Goal: Check status: Check status

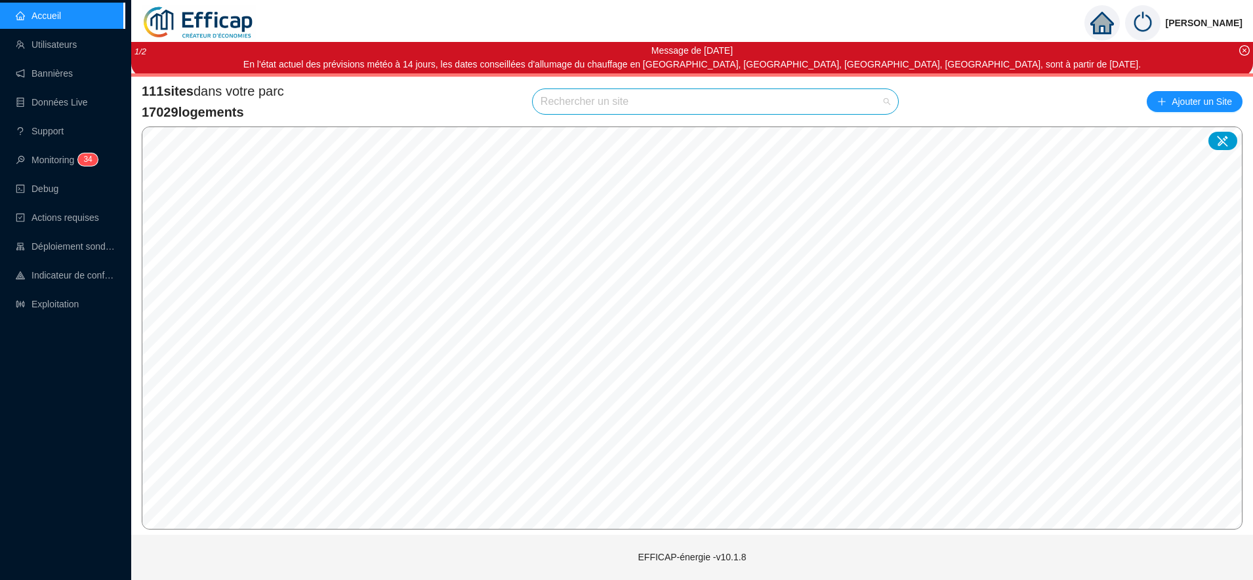
click at [553, 107] on input "search" at bounding box center [709, 101] width 338 height 25
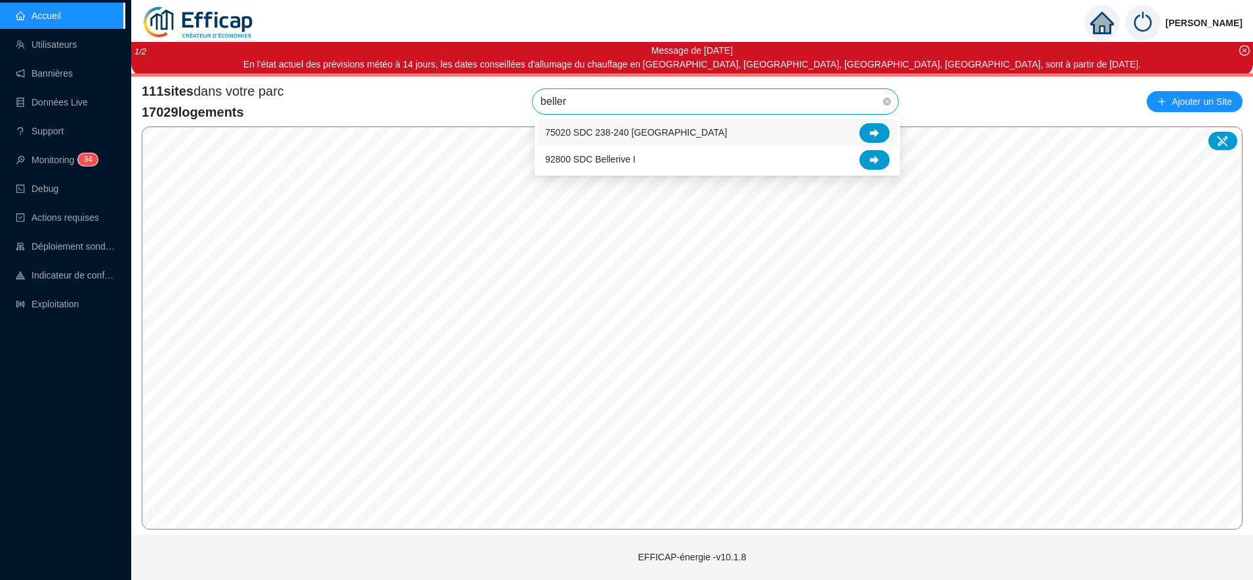
type input "belleri"
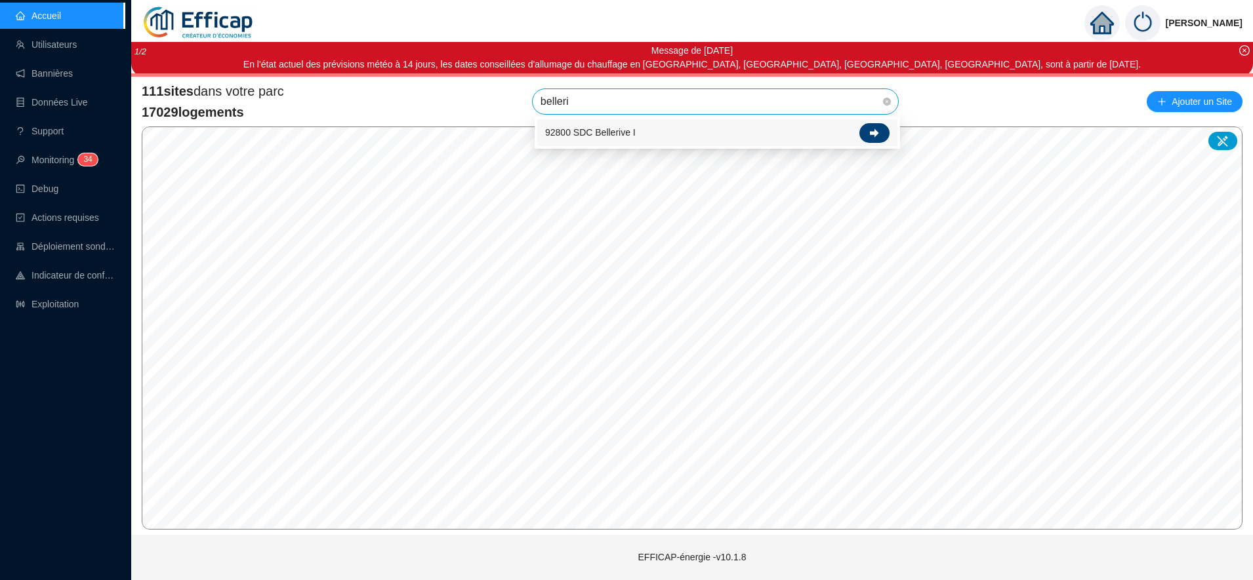
click at [875, 135] on icon at bounding box center [874, 133] width 9 height 9
click at [67, 49] on link "Utilisateurs" at bounding box center [46, 44] width 61 height 10
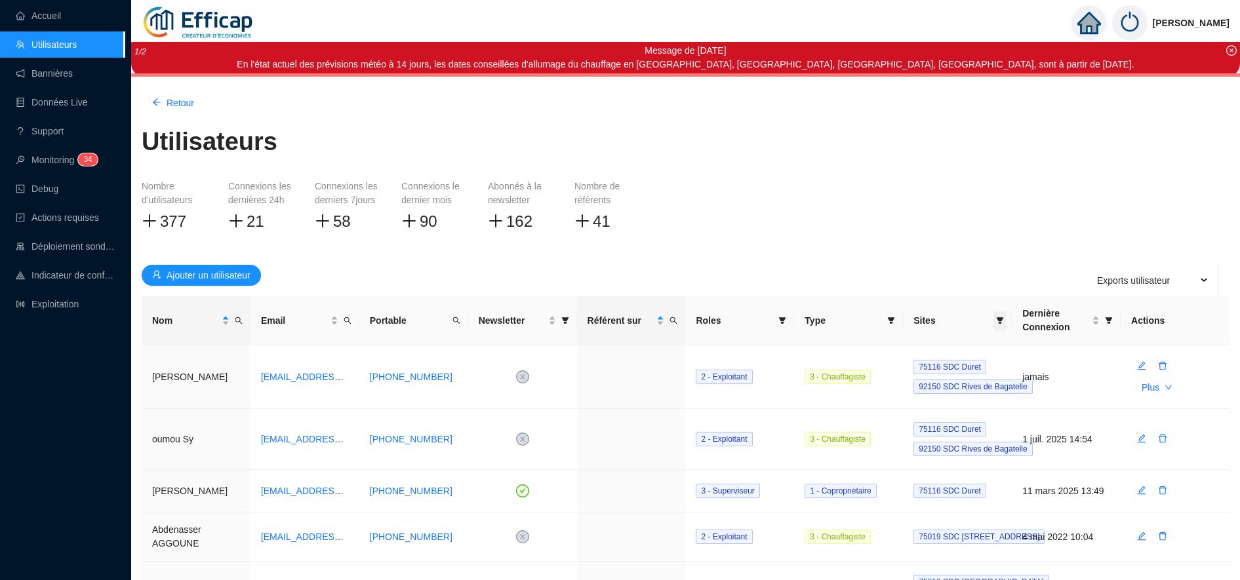
click at [995, 320] on span at bounding box center [999, 320] width 13 height 19
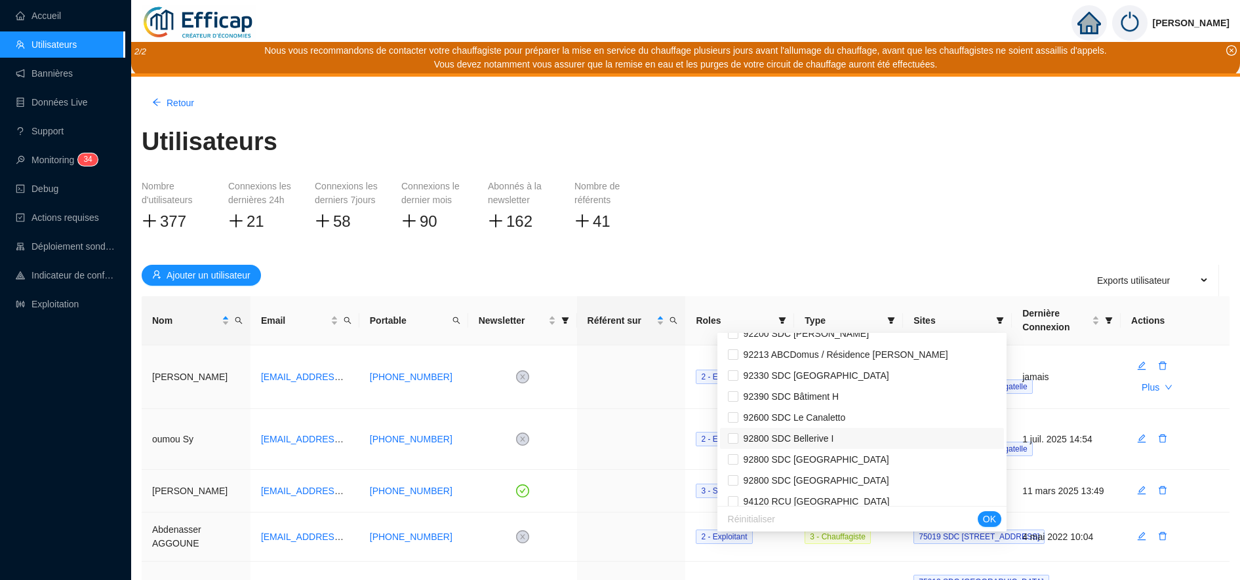
scroll to position [1797, 0]
click at [876, 430] on li "92800 SDC Bellerive I" at bounding box center [862, 438] width 284 height 21
checkbox input "true"
click at [989, 527] on button "OK" at bounding box center [990, 520] width 24 height 16
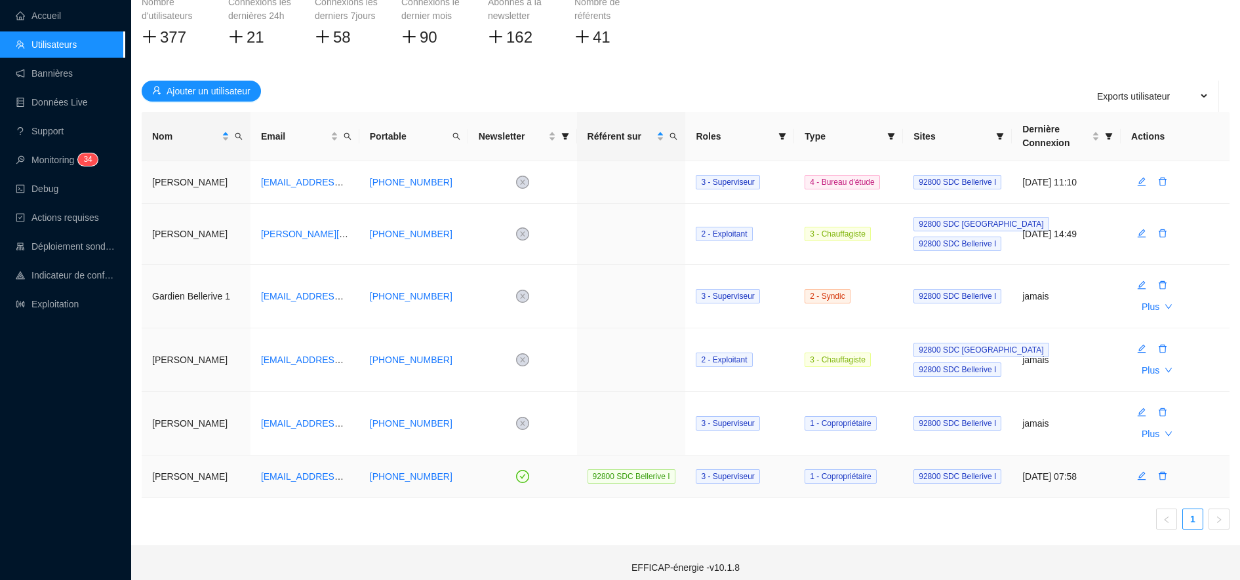
scroll to position [184, 0]
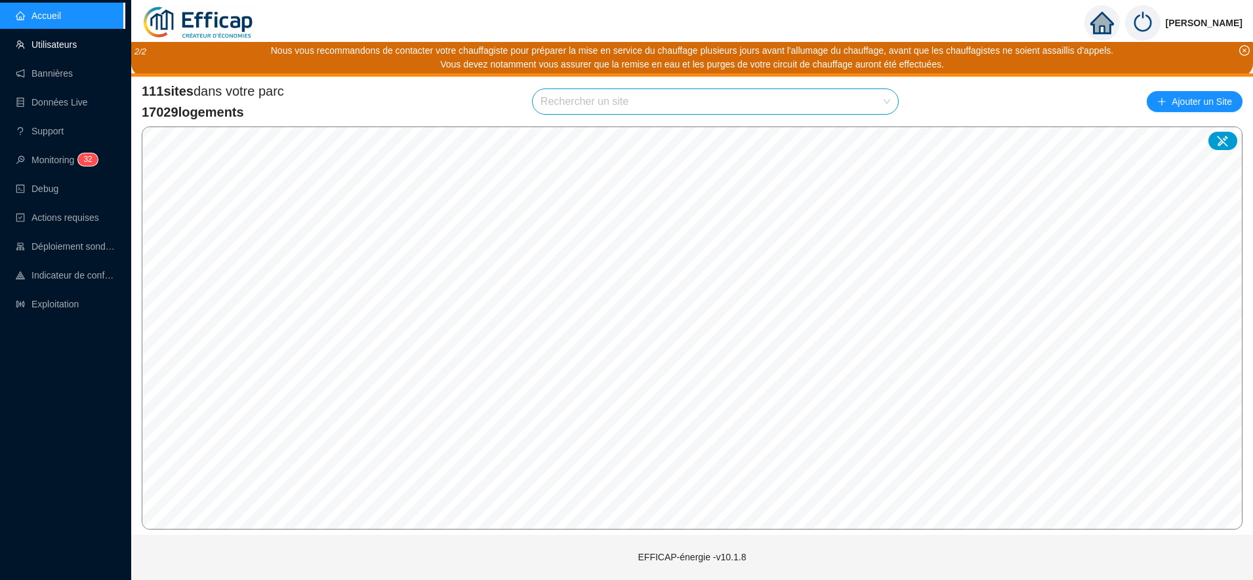
click at [49, 44] on link "Utilisateurs" at bounding box center [46, 44] width 61 height 10
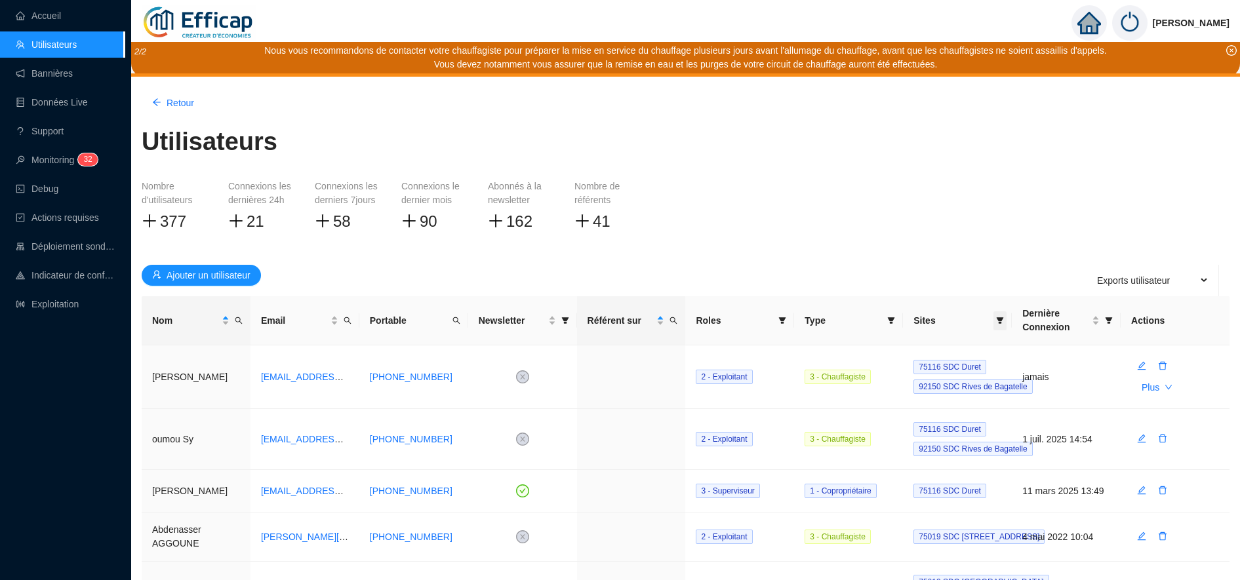
click at [1001, 322] on icon "filter" at bounding box center [1000, 320] width 7 height 7
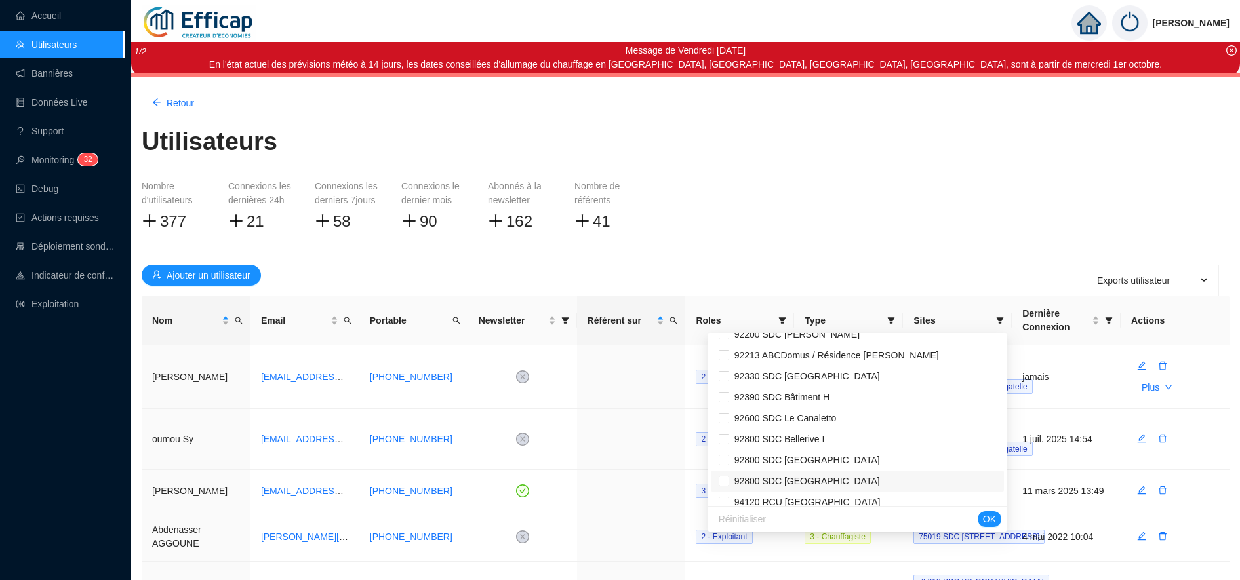
scroll to position [1807, 0]
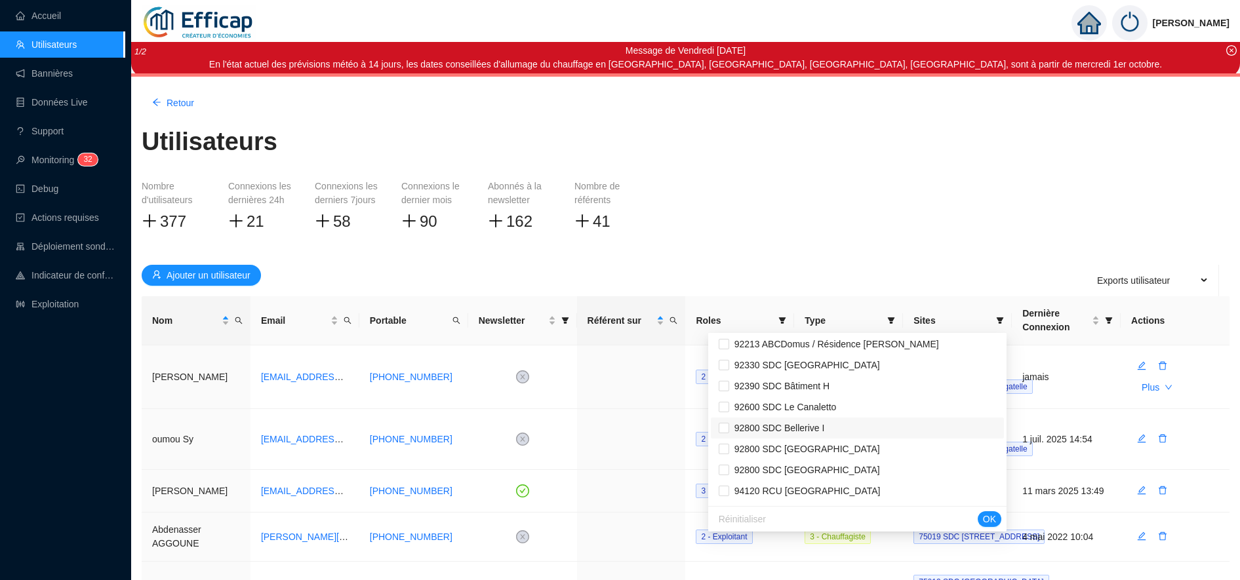
click at [858, 426] on span "92800 SDC Bellerive I" at bounding box center [857, 429] width 277 height 14
checkbox input "true"
click at [993, 517] on span "OK" at bounding box center [989, 520] width 13 height 14
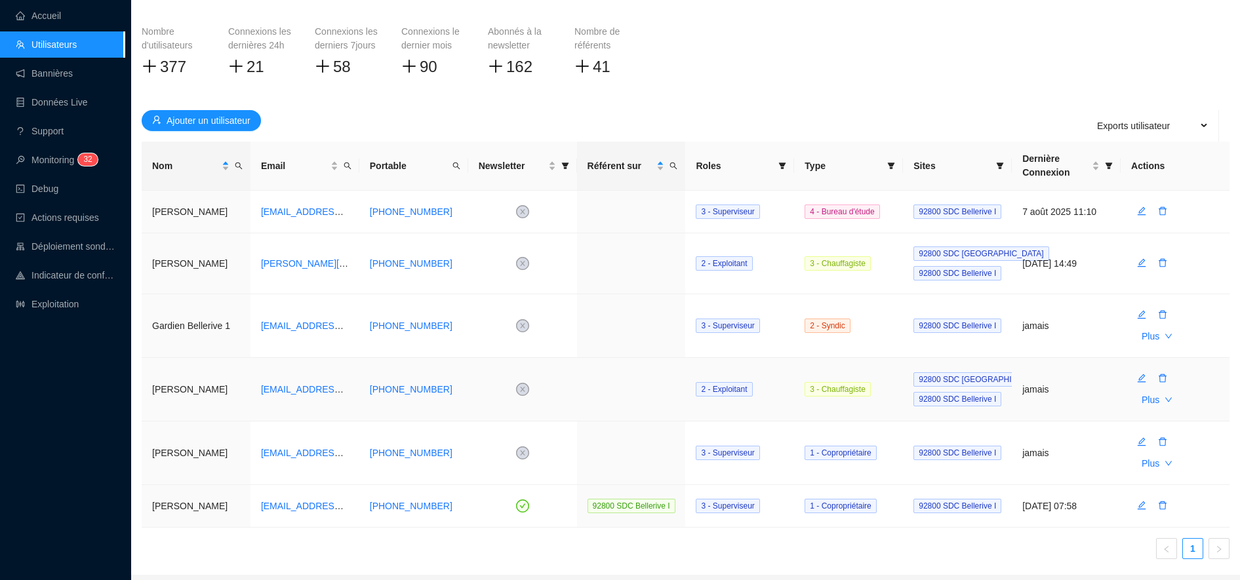
scroll to position [156, 0]
click at [55, 18] on link "Accueil" at bounding box center [38, 15] width 45 height 10
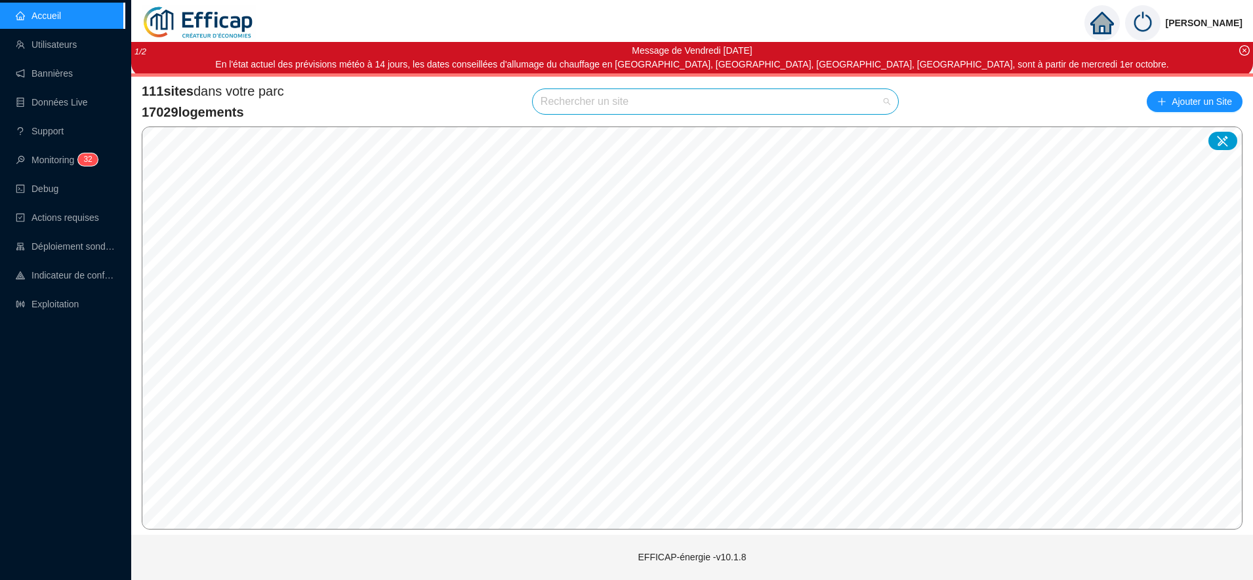
click at [576, 107] on input "search" at bounding box center [709, 101] width 338 height 25
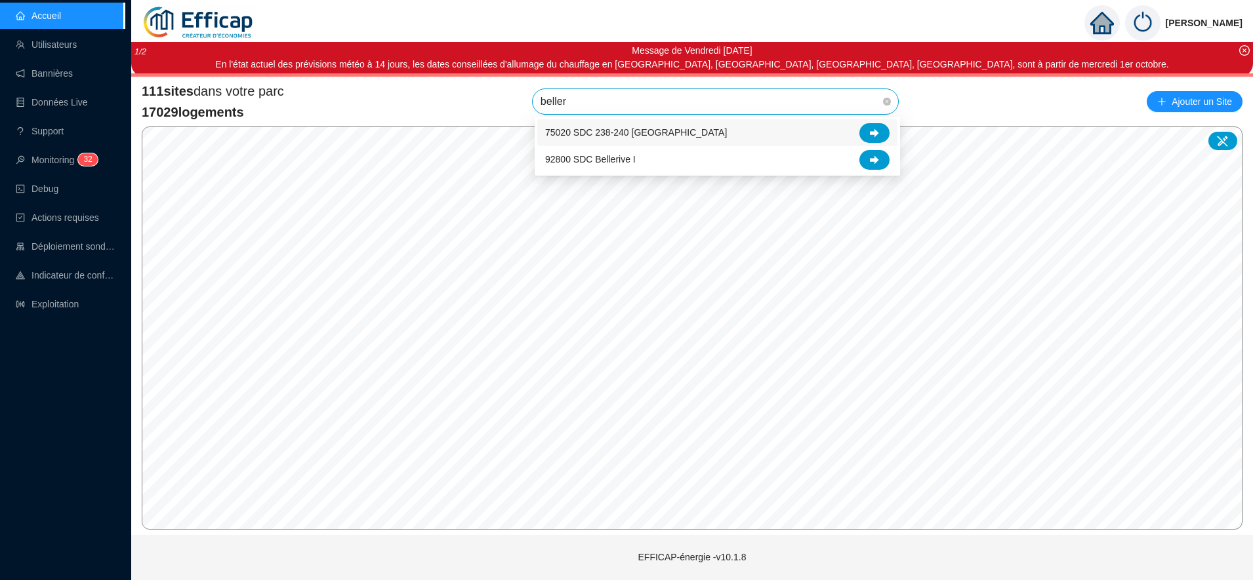
type input "belleri"
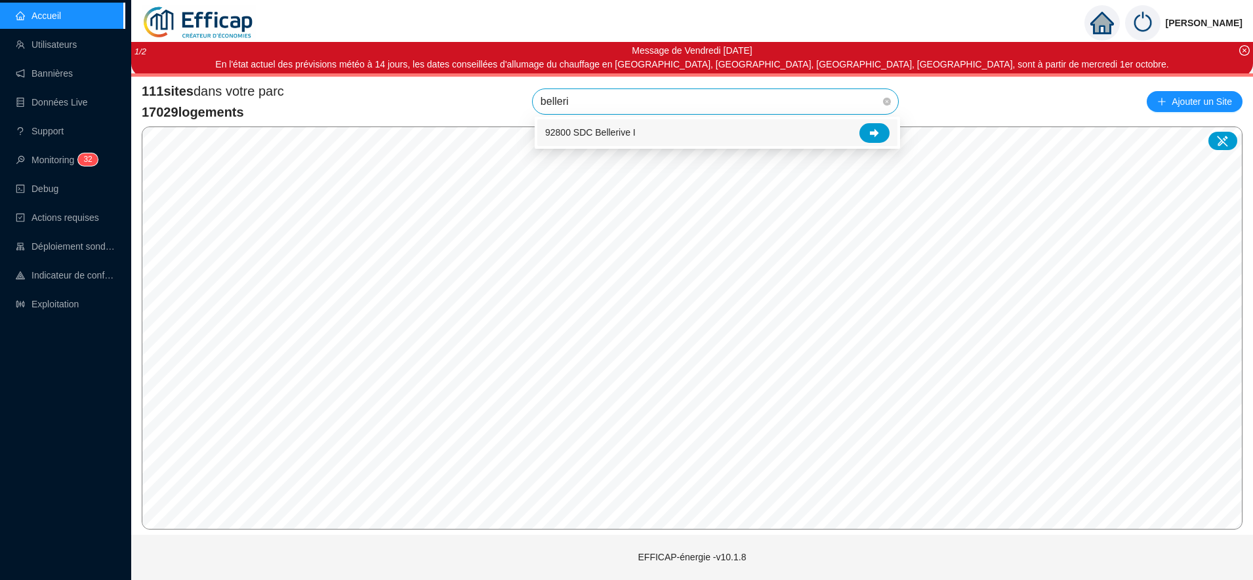
click at [614, 135] on span "92800 SDC Bellerive I" at bounding box center [590, 133] width 90 height 14
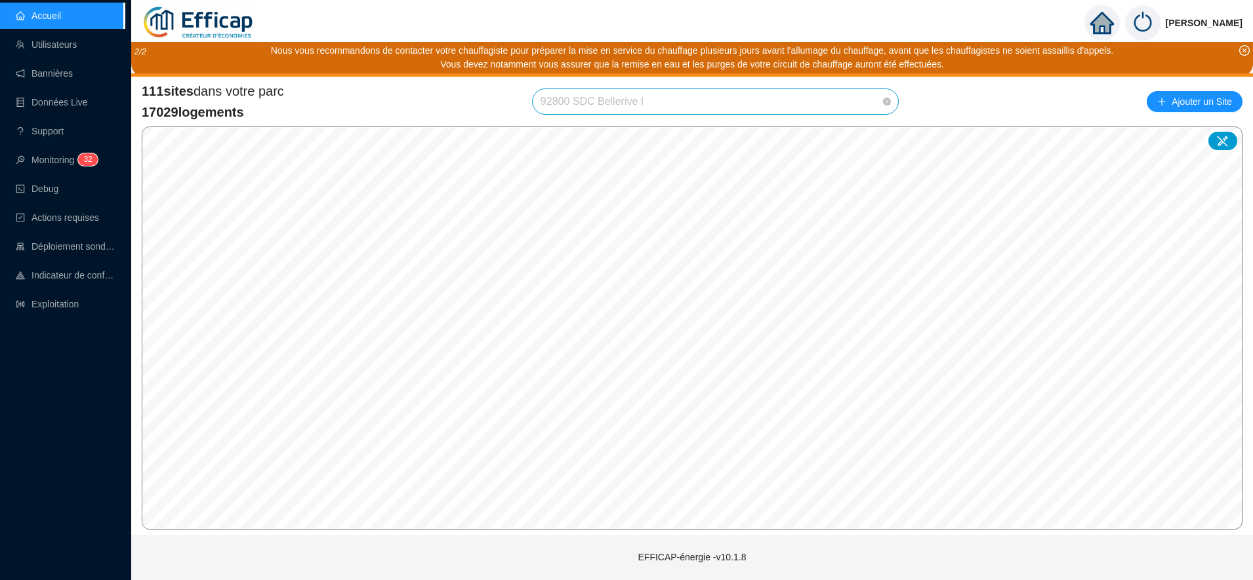
scroll to position [1230, 0]
click at [668, 105] on span "92800 SDC Bellerive I" at bounding box center [715, 101] width 350 height 25
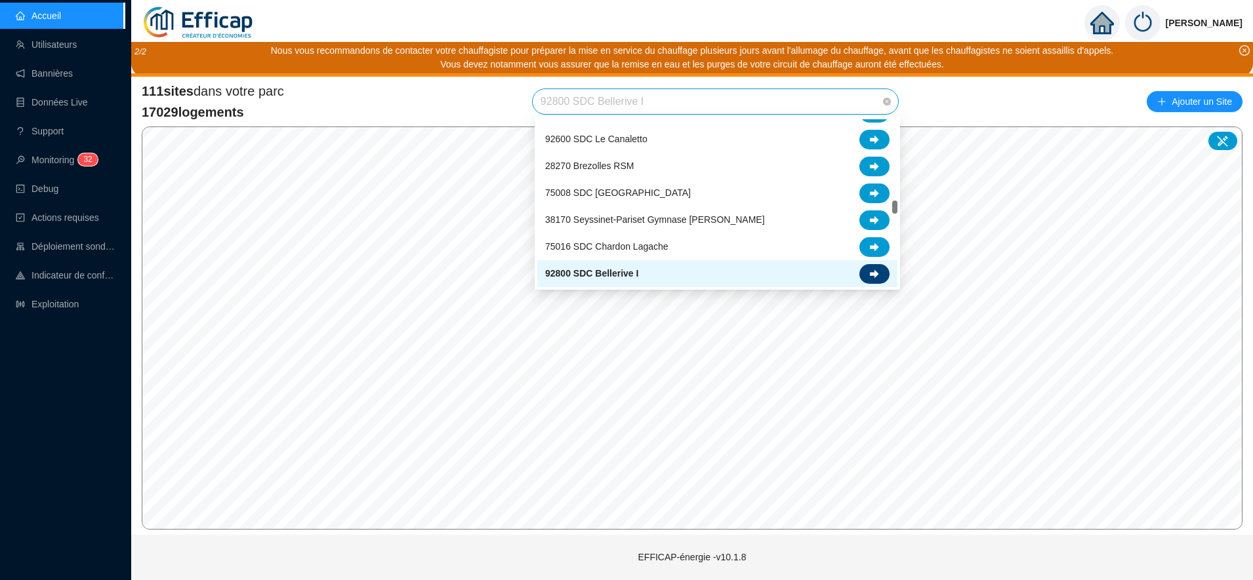
click at [868, 270] on div at bounding box center [874, 274] width 30 height 20
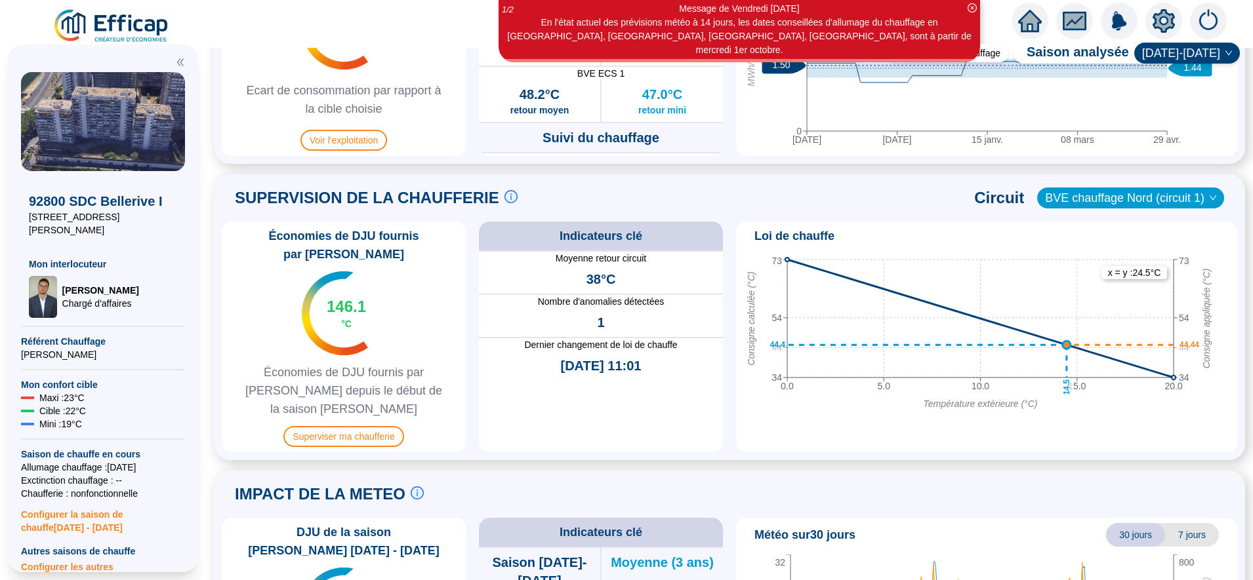
scroll to position [758, 0]
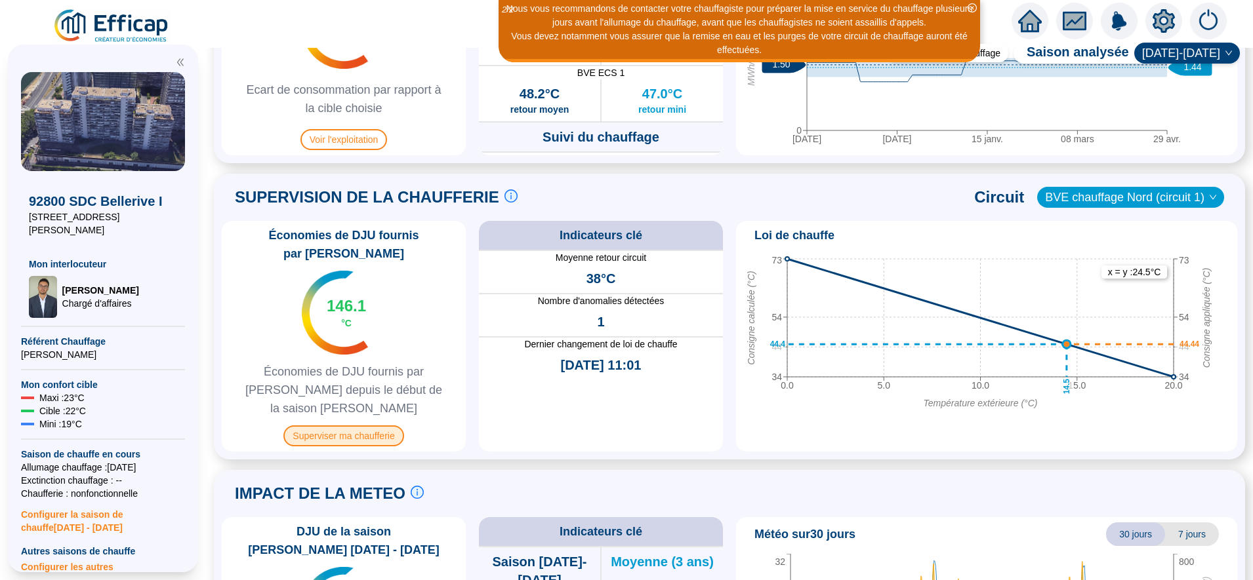
click at [376, 426] on span "Superviser ma chaufferie" at bounding box center [343, 436] width 120 height 21
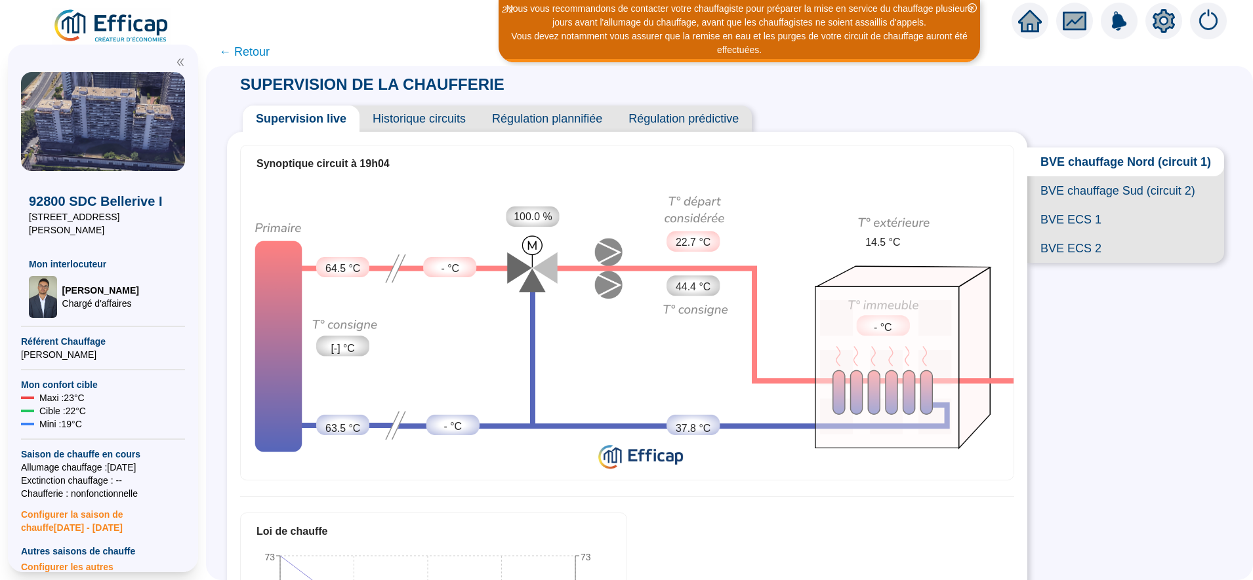
click at [1087, 193] on span "BVE chauffage Sud (circuit 2)" at bounding box center [1125, 190] width 197 height 29
